Goal: Task Accomplishment & Management: Complete application form

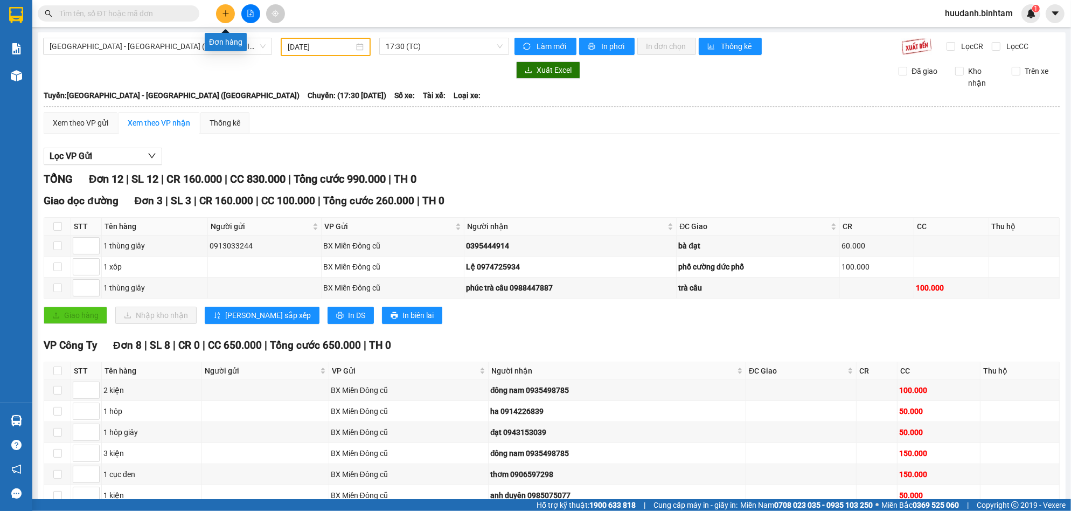
click at [222, 9] on button at bounding box center [225, 13] width 19 height 19
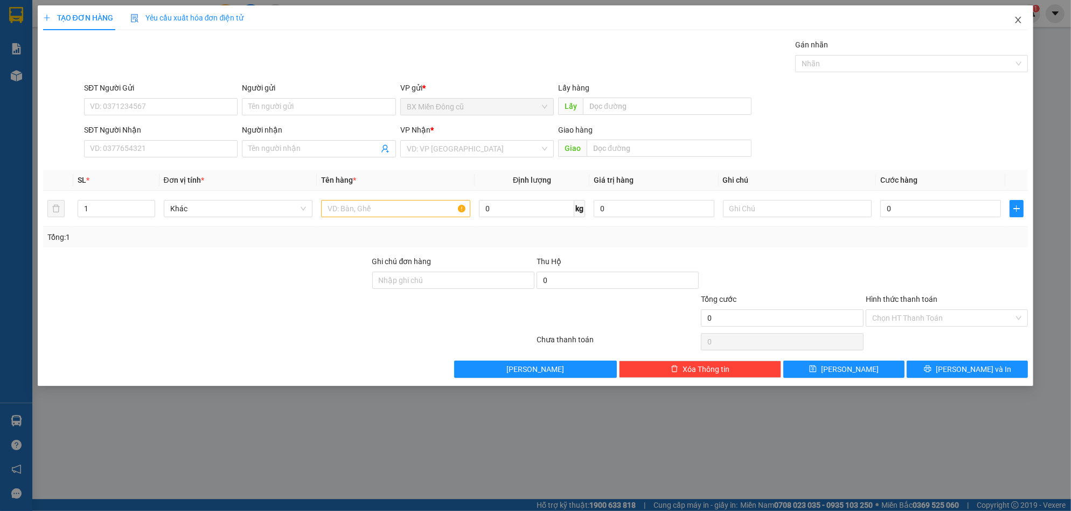
click at [1013, 19] on icon "close" at bounding box center [1017, 20] width 9 height 9
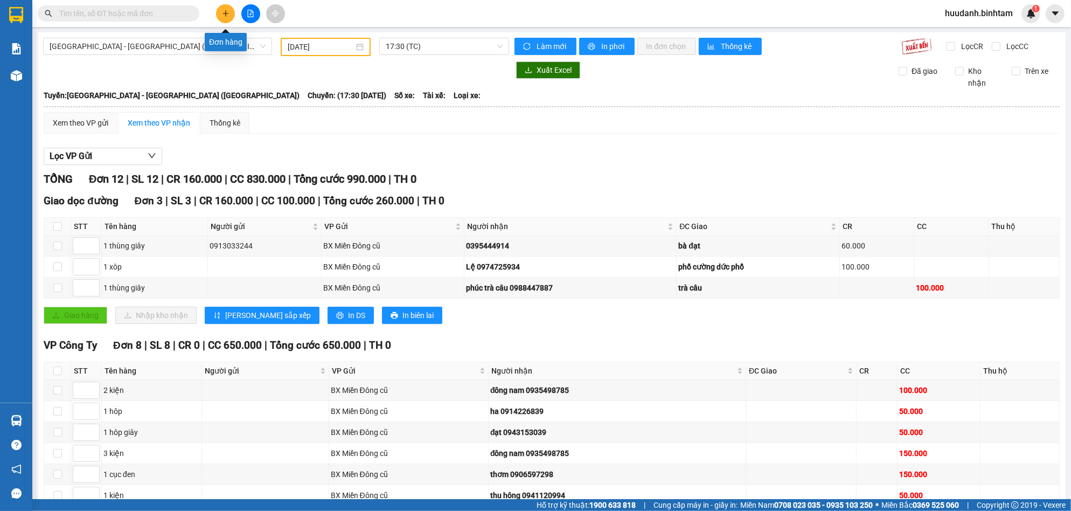
click at [225, 15] on icon "plus" at bounding box center [226, 14] width 8 height 8
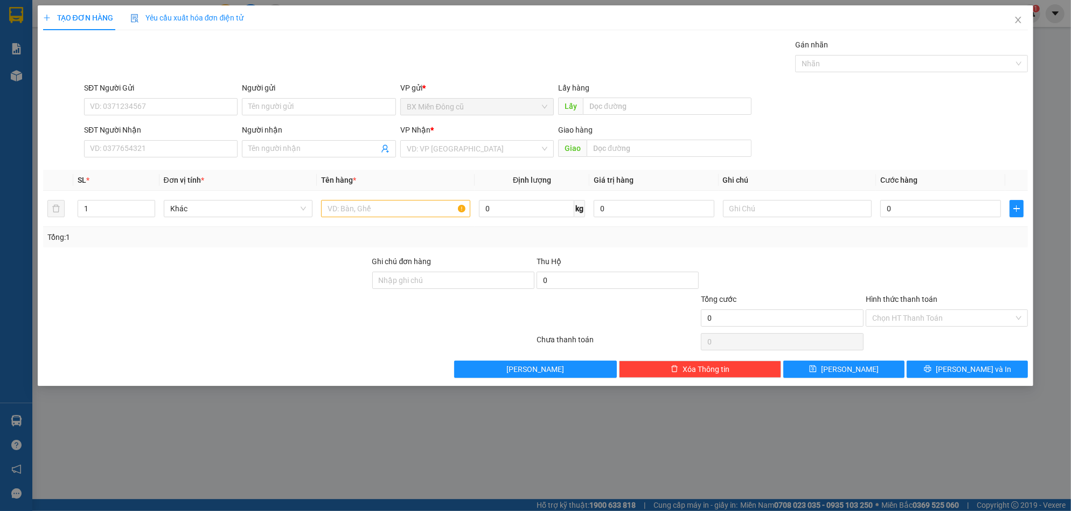
click at [150, 137] on div "SĐT Người Nhận" at bounding box center [160, 132] width 153 height 16
click at [154, 144] on input "SĐT Người Nhận" at bounding box center [160, 148] width 153 height 17
type input "0972267077"
click at [428, 141] on input "search" at bounding box center [473, 149] width 133 height 16
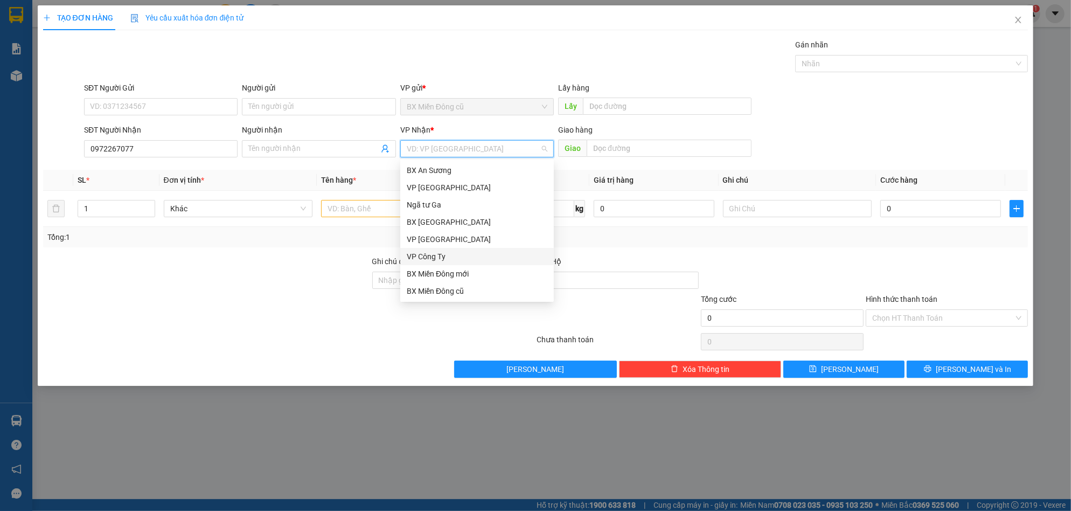
click at [442, 251] on div "VP Công Ty" at bounding box center [477, 256] width 141 height 12
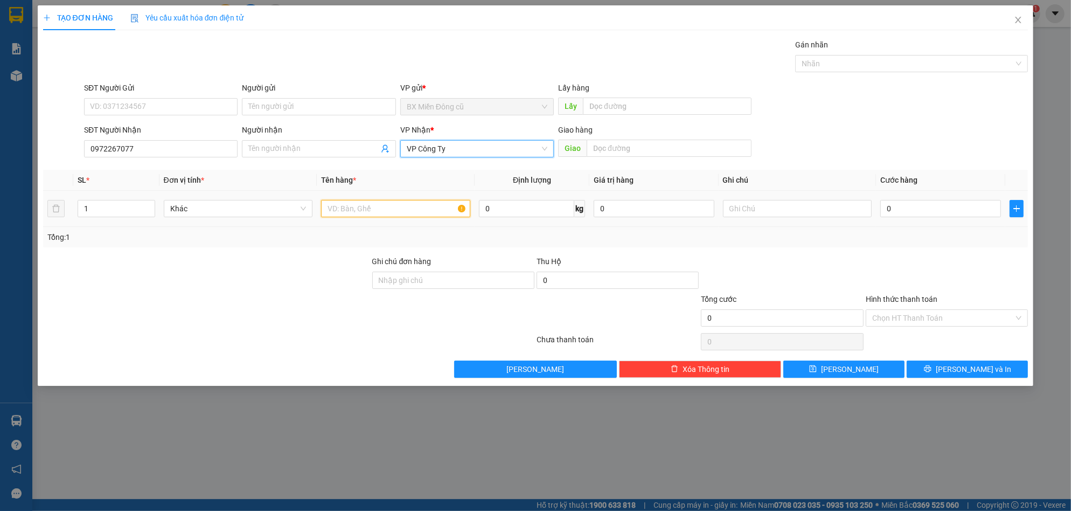
click at [401, 209] on input "text" at bounding box center [395, 208] width 149 height 17
click at [420, 206] on input "text" at bounding box center [395, 208] width 149 height 17
paste input "ô"
type input "1 xôp"
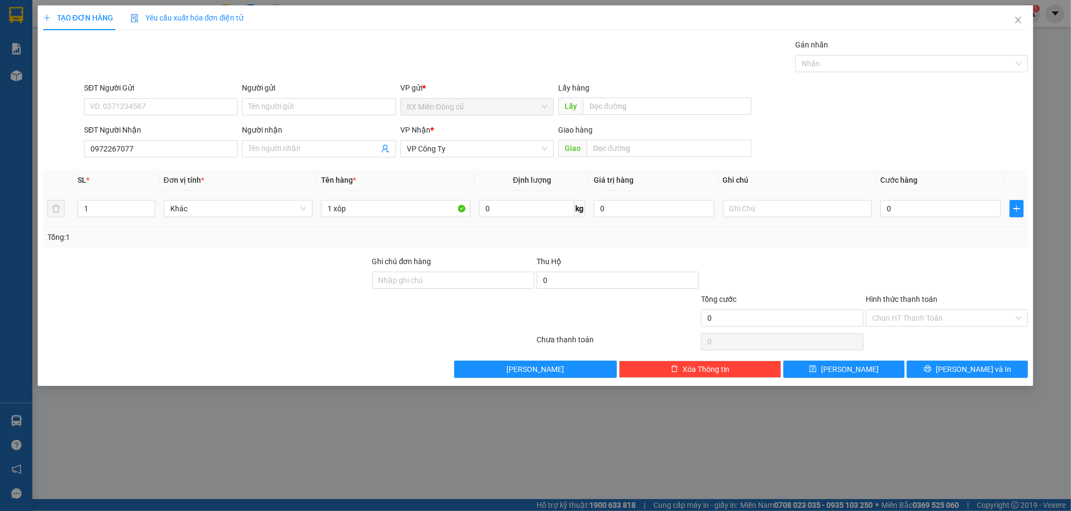
click at [900, 195] on td "0" at bounding box center [940, 209] width 129 height 36
click at [900, 199] on div "0" at bounding box center [940, 209] width 121 height 22
click at [904, 206] on input "0" at bounding box center [940, 208] width 121 height 17
click at [297, 149] on input "Người nhận" at bounding box center [313, 149] width 130 height 12
type input "0356202130"
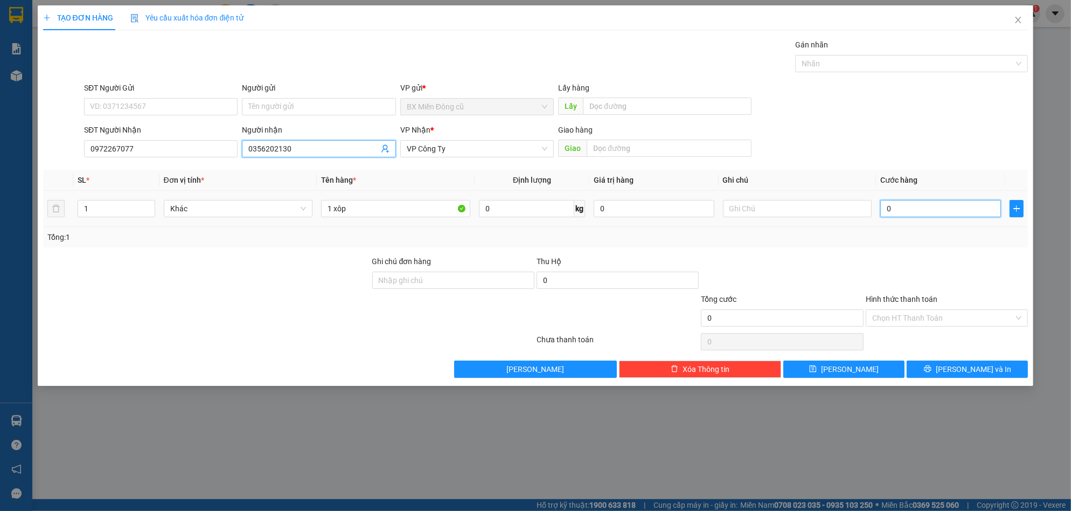
click at [908, 214] on input "0" at bounding box center [940, 208] width 121 height 17
type input "7"
type input "70"
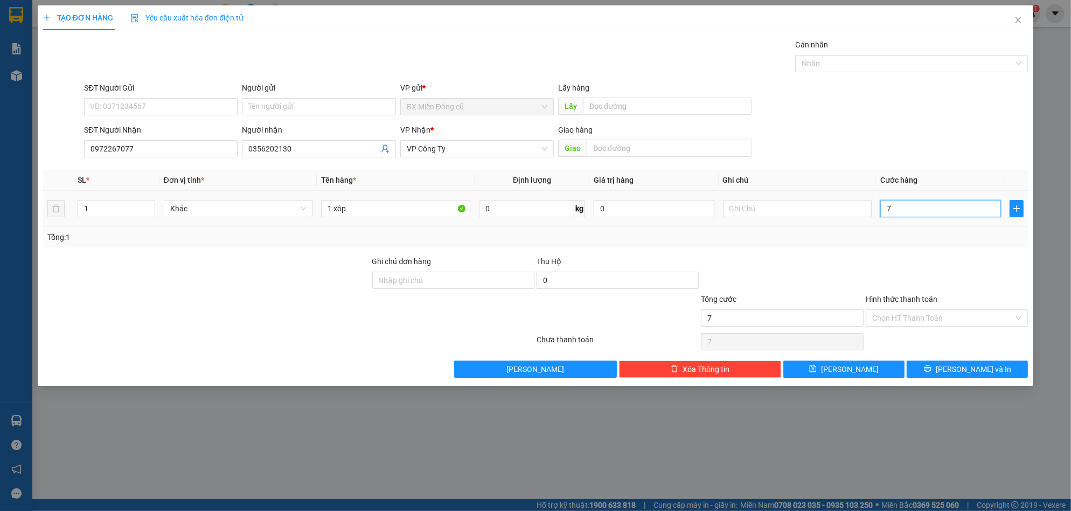
type input "70"
type input "700"
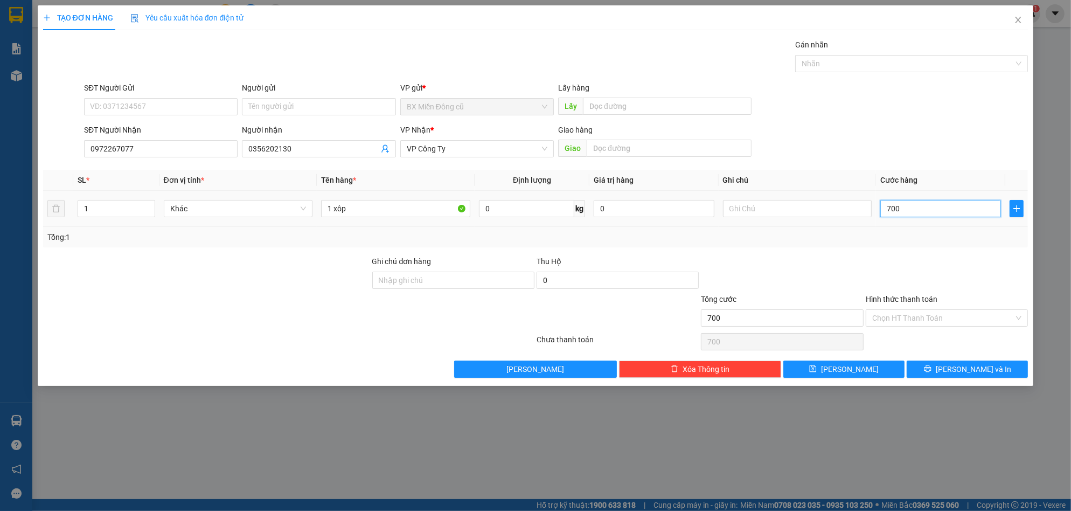
type input "7.000"
type input "70.000"
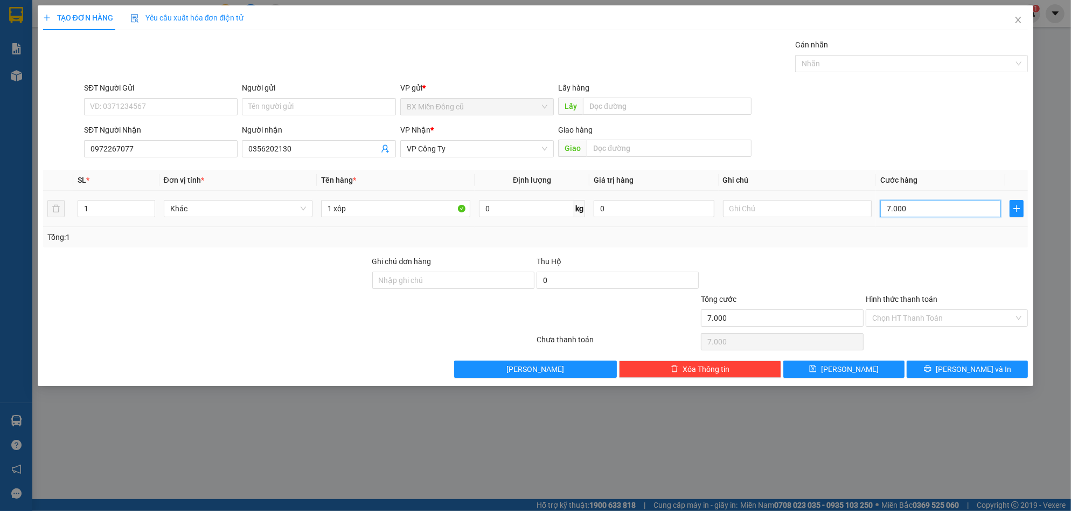
type input "70.000"
click at [926, 316] on input "Hình thức thanh toán" at bounding box center [943, 318] width 142 height 16
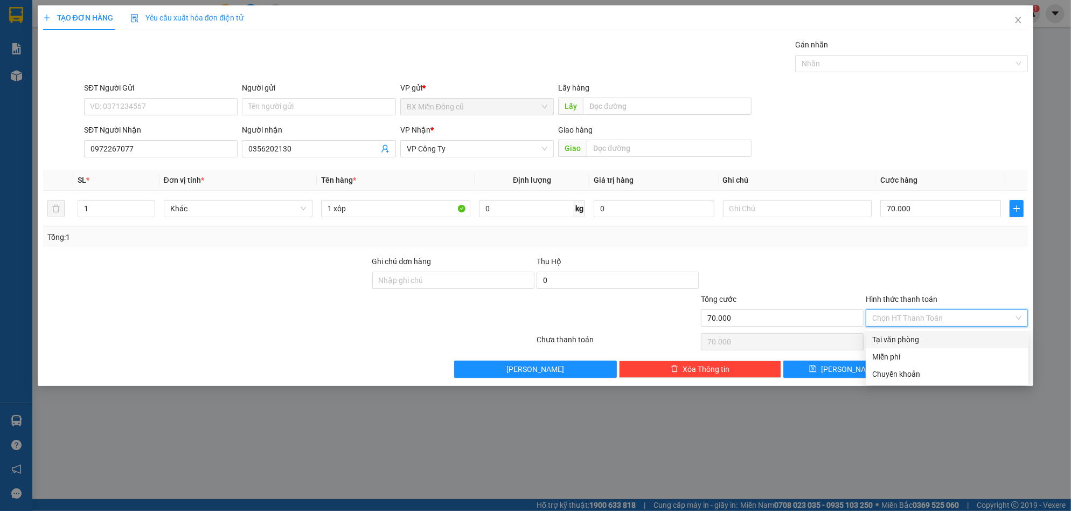
click at [908, 328] on div "Transit Pickup Surcharge Ids Transit Deliver Surcharge Ids Transit Deliver Surc…" at bounding box center [535, 208] width 985 height 339
click at [927, 321] on input "Hình thức thanh toán" at bounding box center [943, 318] width 142 height 16
click at [913, 335] on div "Tại văn phòng" at bounding box center [947, 339] width 150 height 12
type input "0"
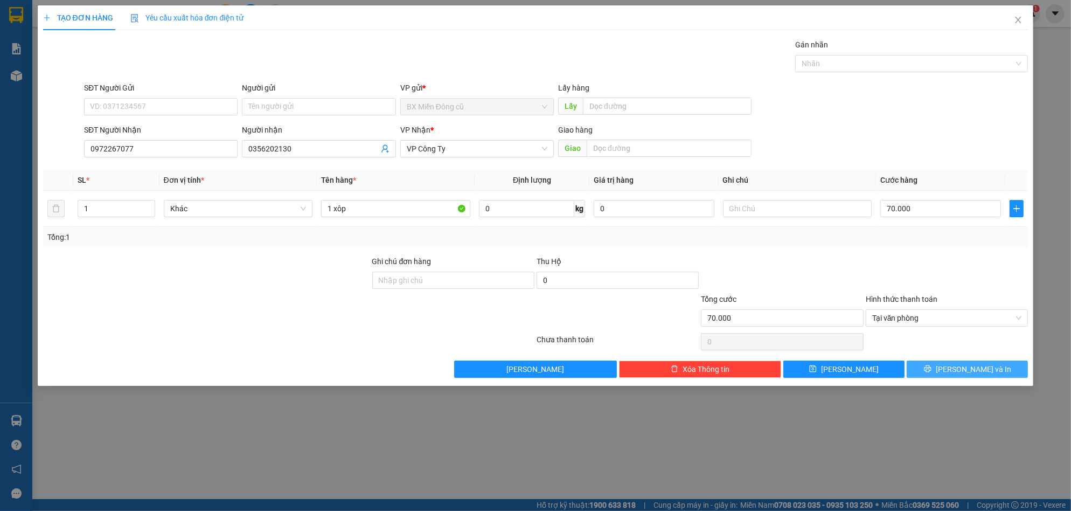
click at [959, 364] on span "[PERSON_NAME] và In" at bounding box center [972, 369] width 75 height 12
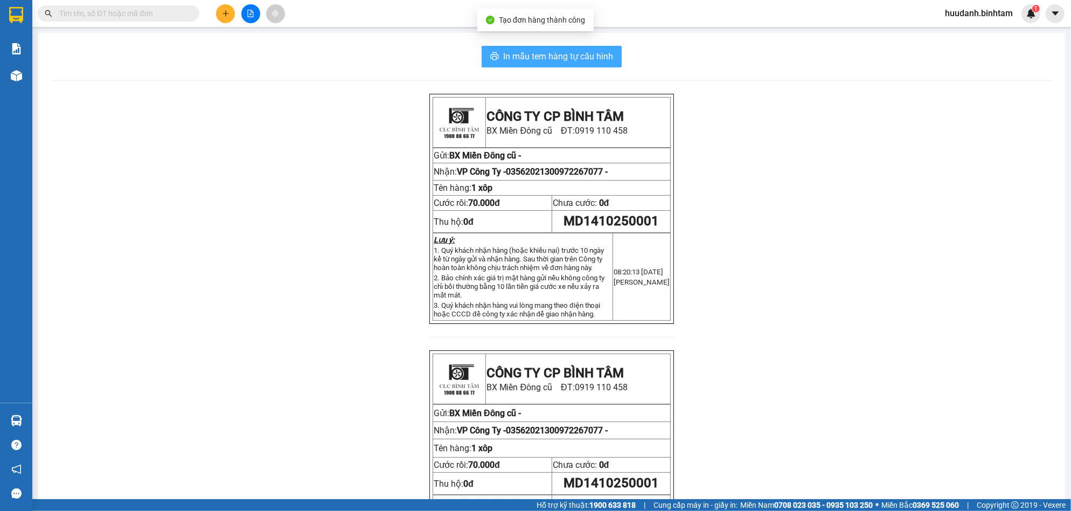
click at [588, 47] on button "In mẫu tem hàng tự cấu hình" at bounding box center [551, 57] width 140 height 22
